Goal: Use online tool/utility: Utilize a website feature to perform a specific function

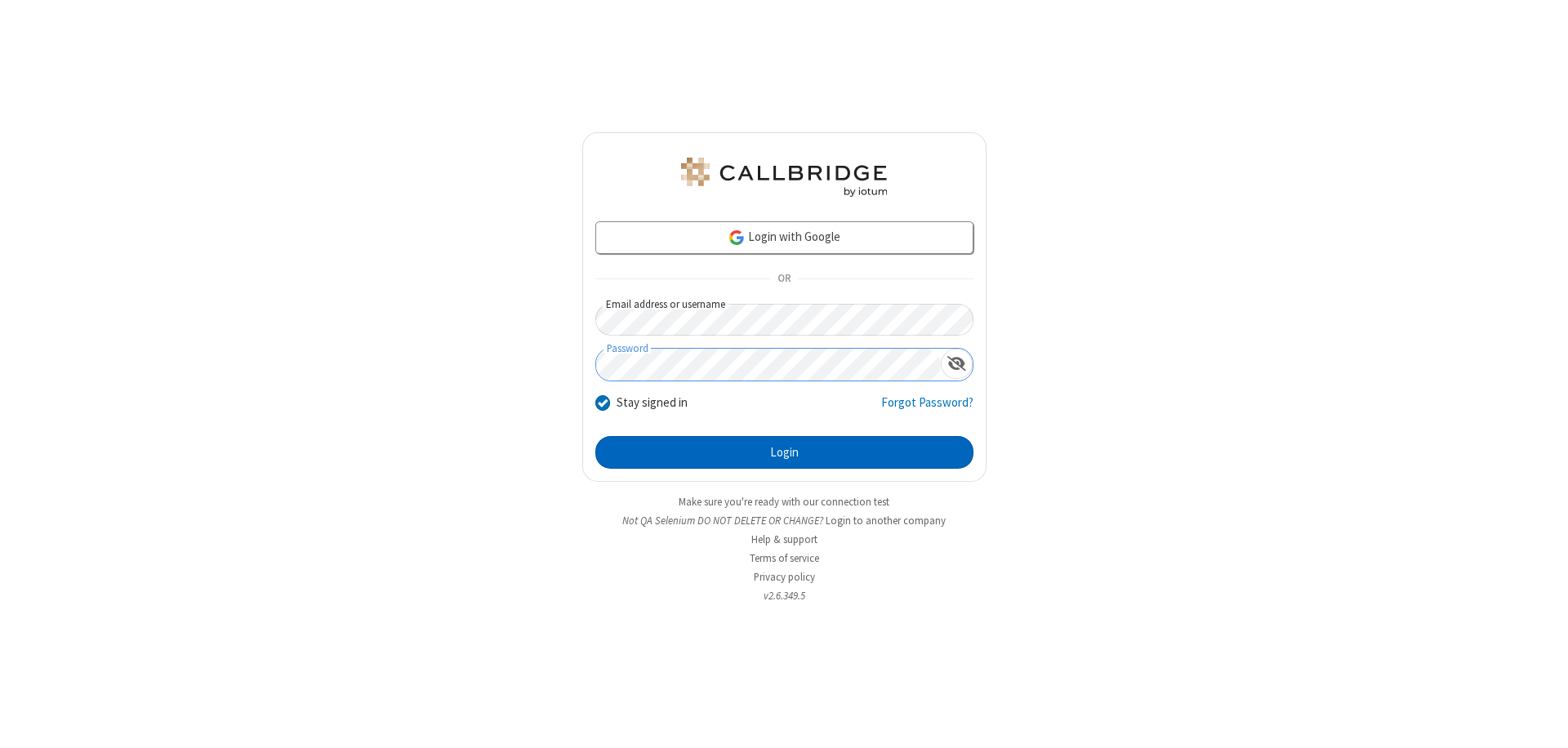
click at [784, 452] on button "Login" at bounding box center [784, 452] width 378 height 33
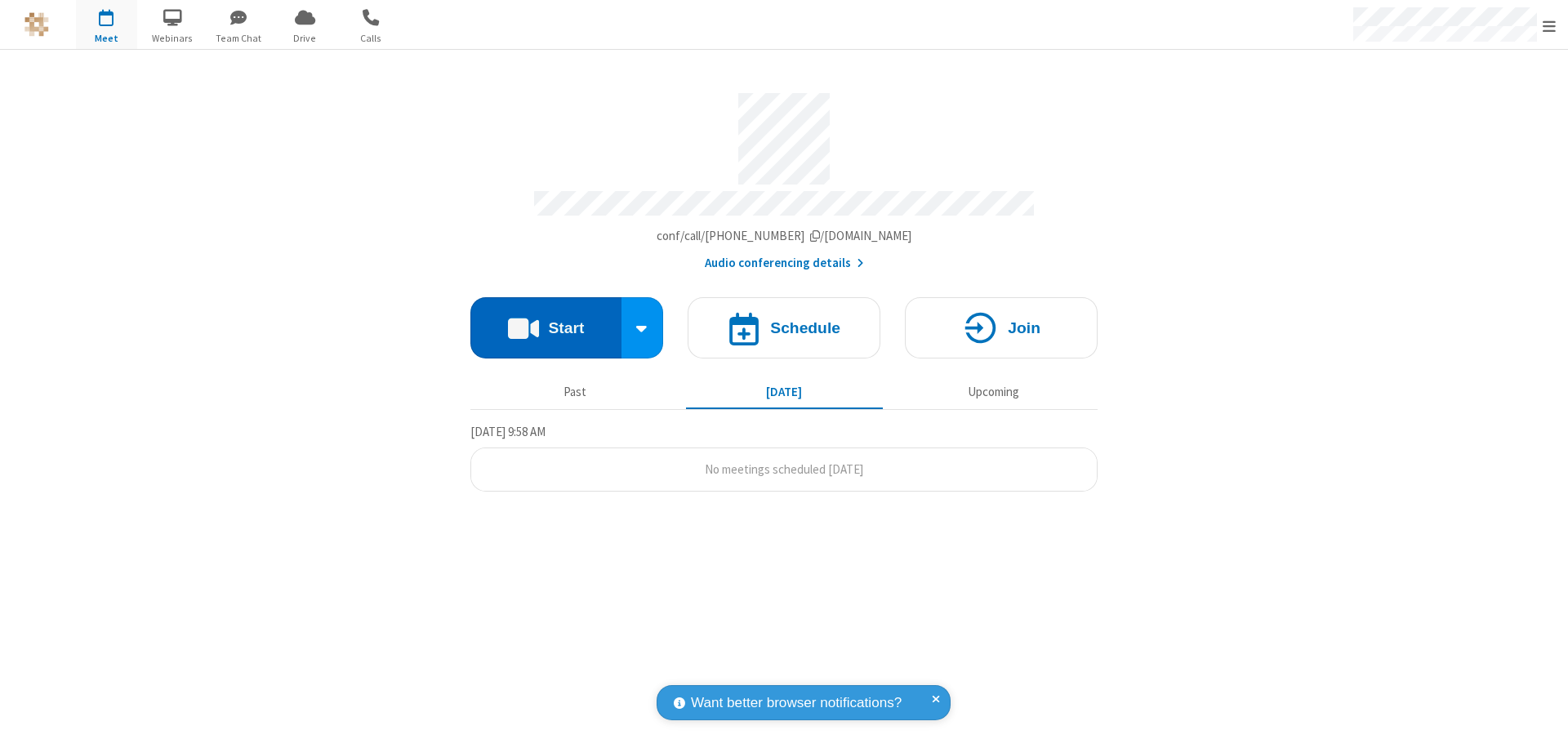
click at [546, 320] on button "Start" at bounding box center [546, 328] width 151 height 61
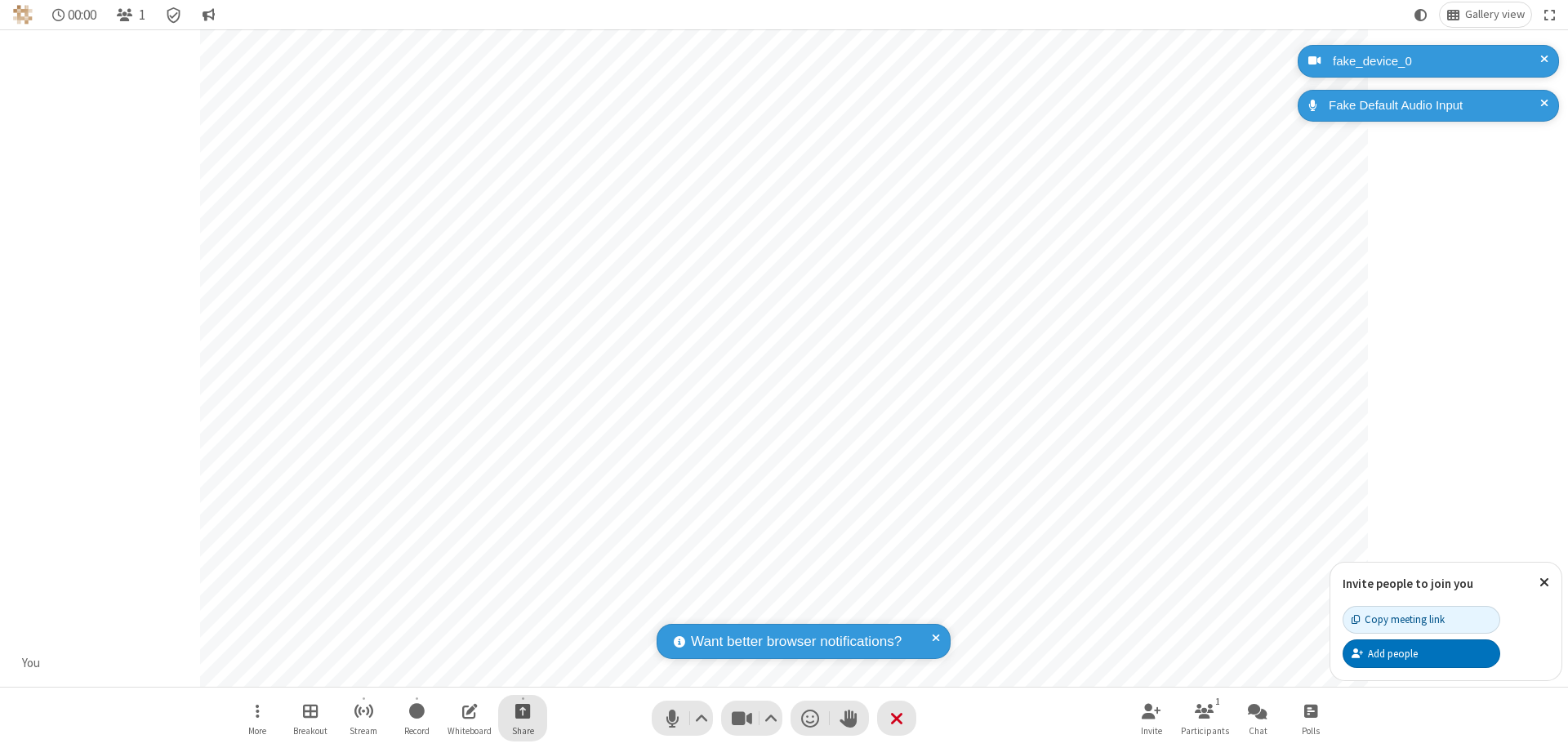
click at [523, 710] on span "Start sharing" at bounding box center [523, 710] width 16 height 20
click at [522, 611] on span "Share additional camera" at bounding box center [532, 614] width 121 height 14
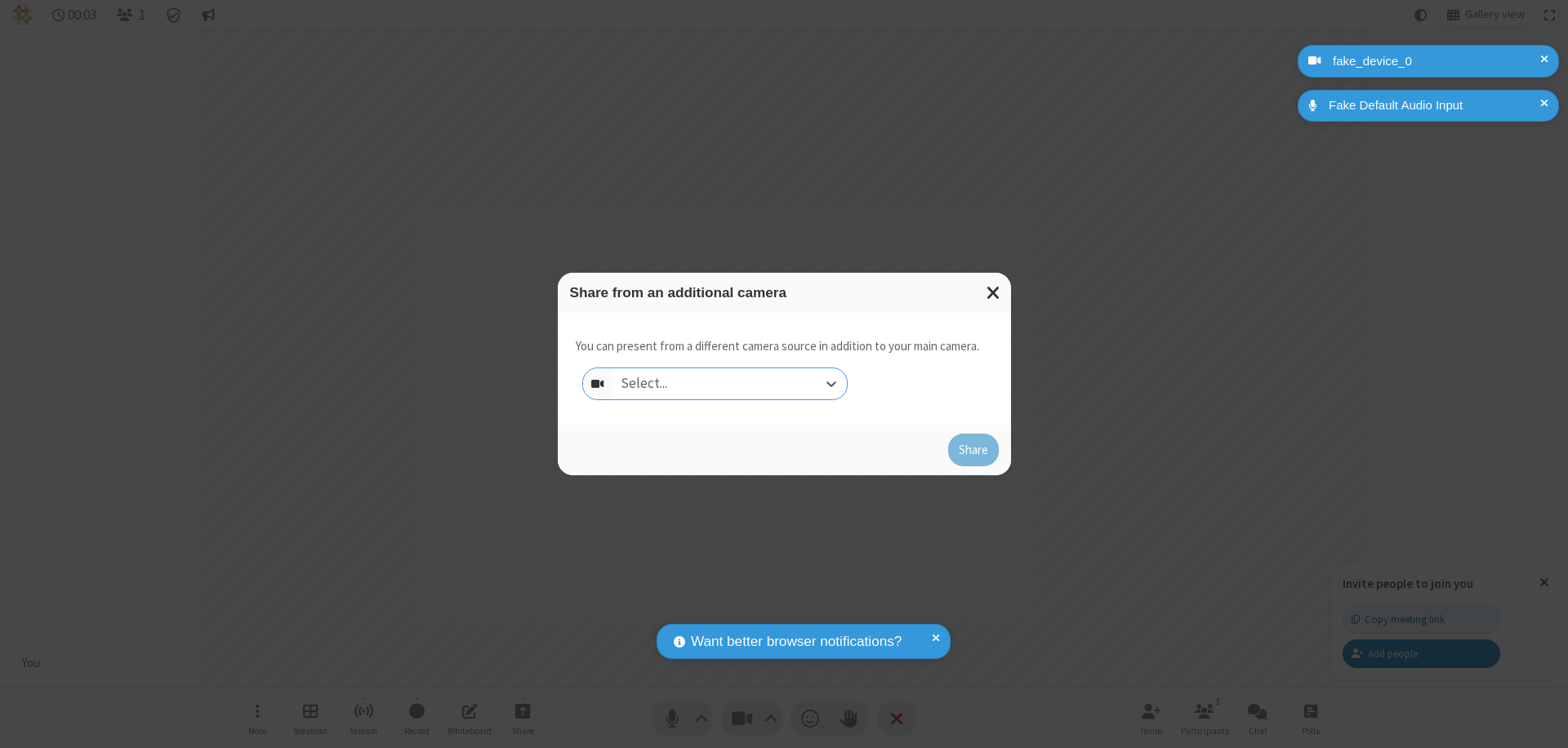
click at [729, 384] on div "Select..." at bounding box center [729, 384] width 234 height 31
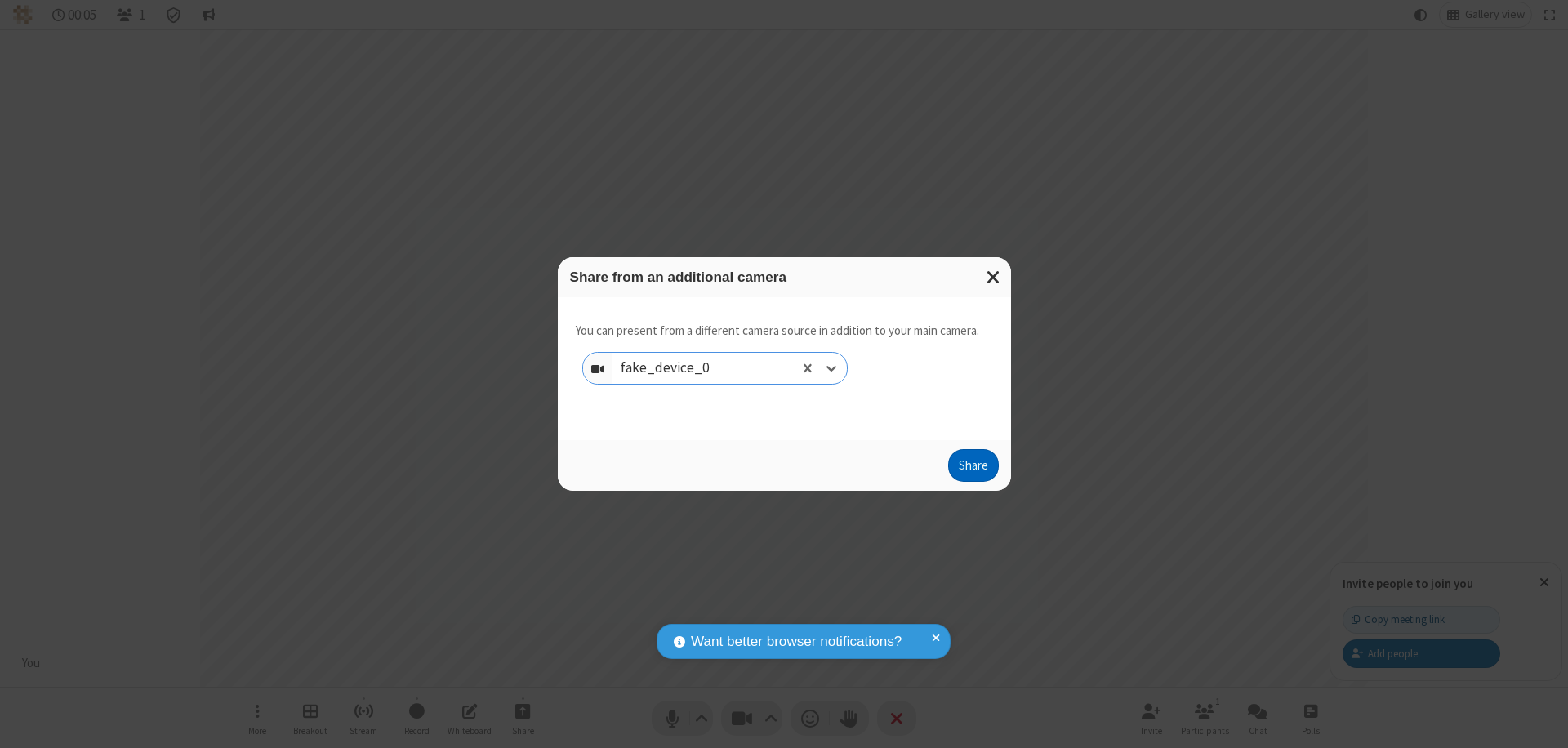
click at [973, 469] on button "Share" at bounding box center [974, 465] width 50 height 33
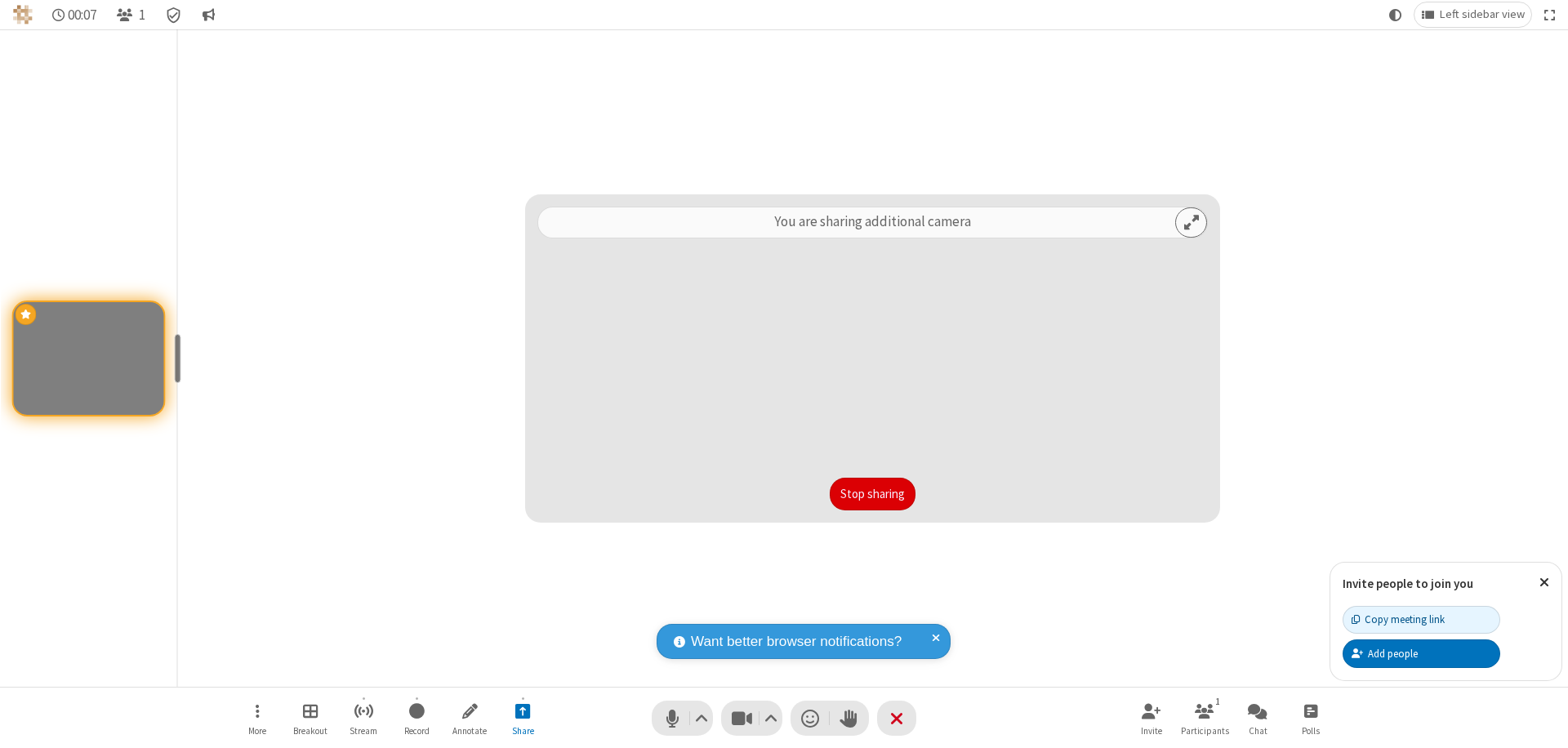
click at [872, 494] on button "Stop sharing" at bounding box center [872, 494] width 86 height 33
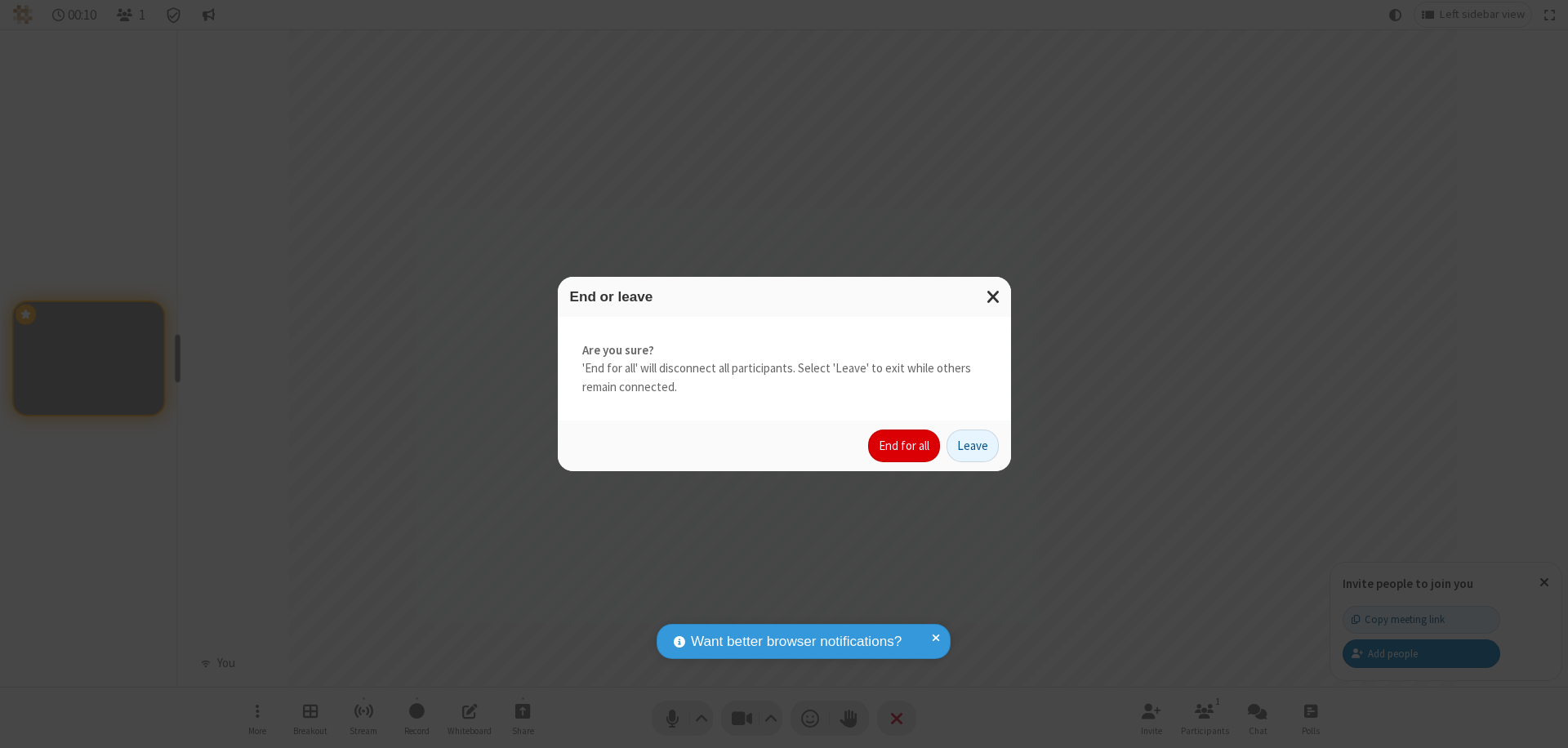
click at [905, 445] on button "End for all" at bounding box center [904, 446] width 72 height 33
